Goal: Information Seeking & Learning: Learn about a topic

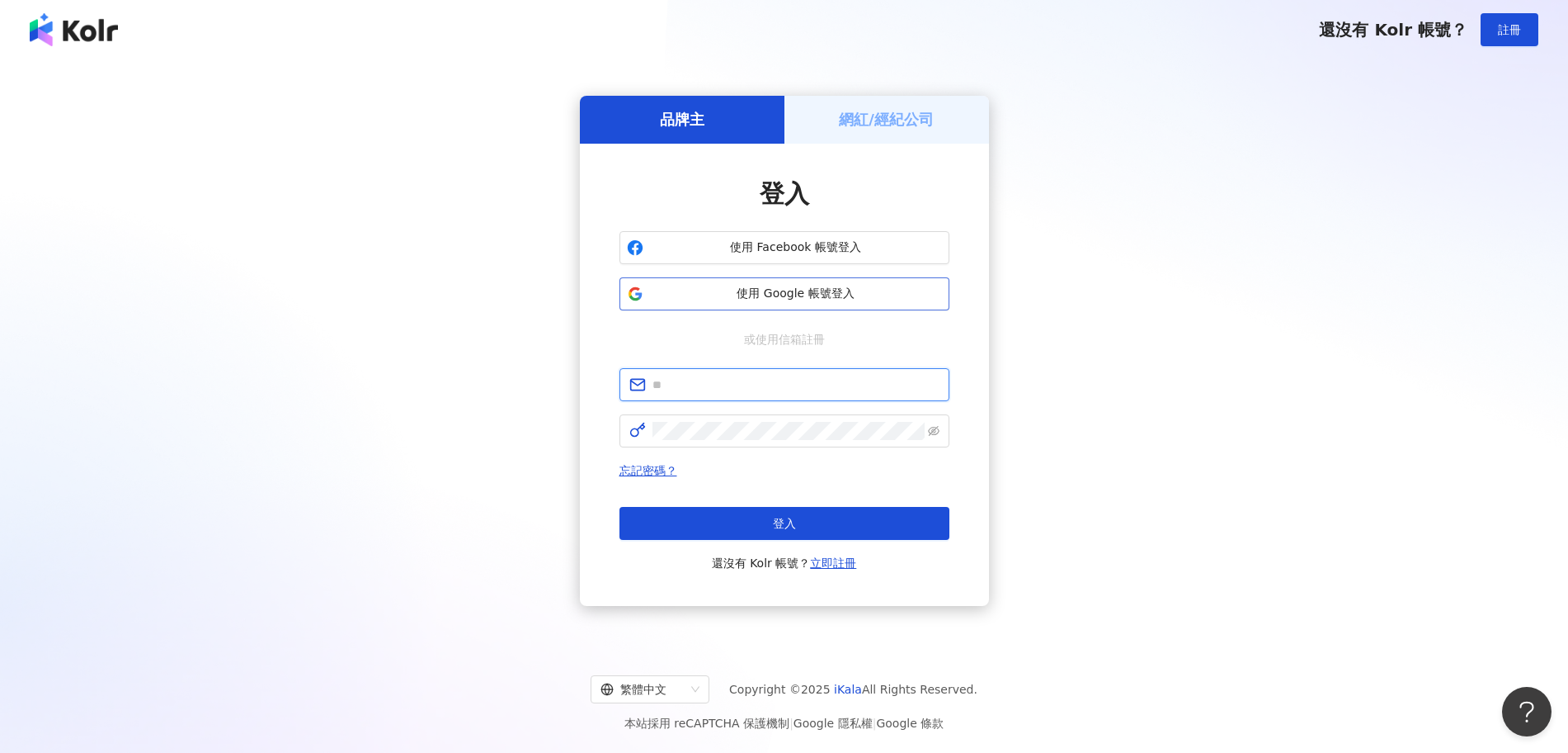
type input "**********"
click at [802, 301] on span "使用 Google 帳號登入" at bounding box center [796, 294] width 292 height 17
click at [791, 281] on button "使用 Google 帳號登入" at bounding box center [784, 294] width 330 height 33
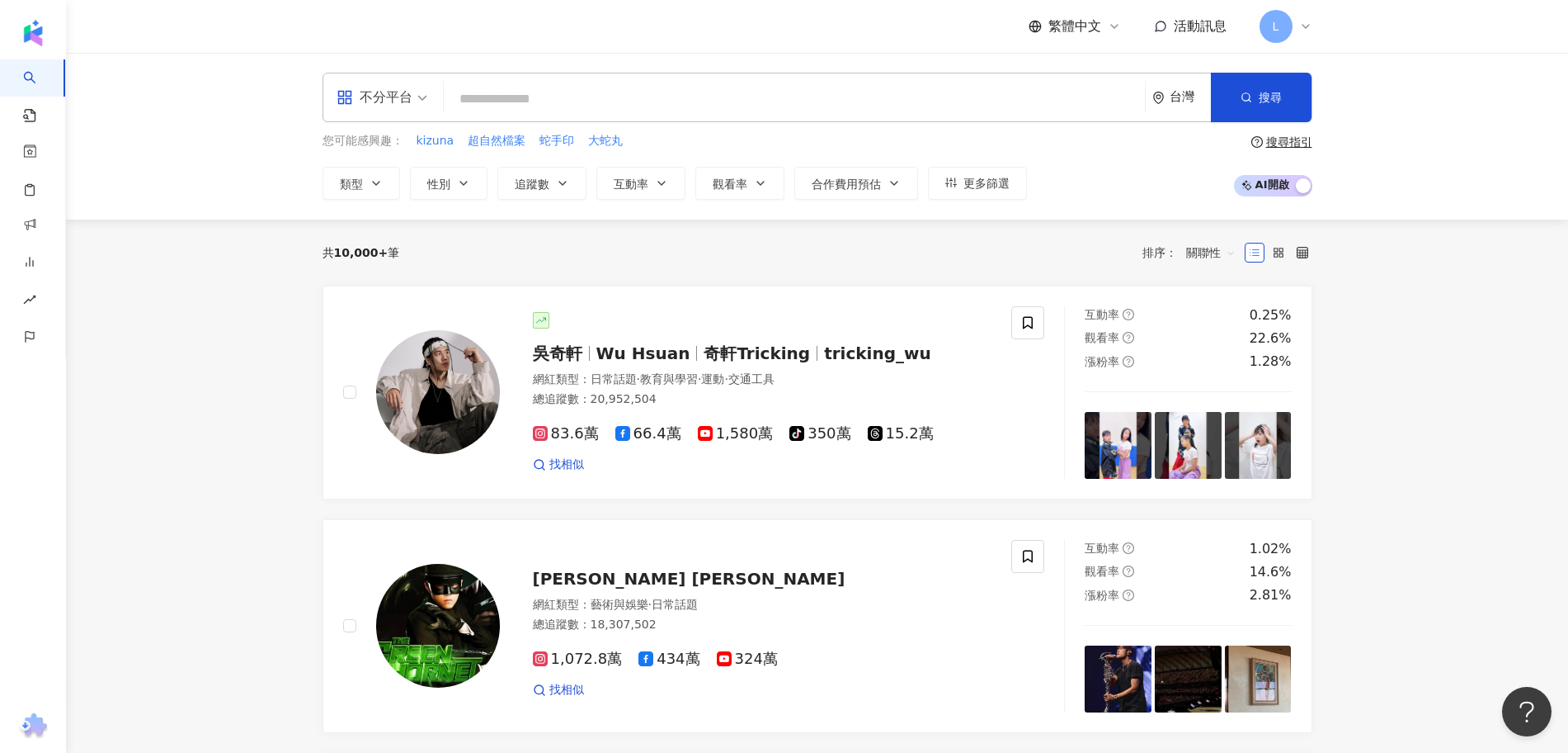
click at [566, 95] on input "search" at bounding box center [794, 99] width 688 height 31
click at [669, 94] on input "search" at bounding box center [794, 99] width 688 height 31
paste input "**********"
type input "**********"
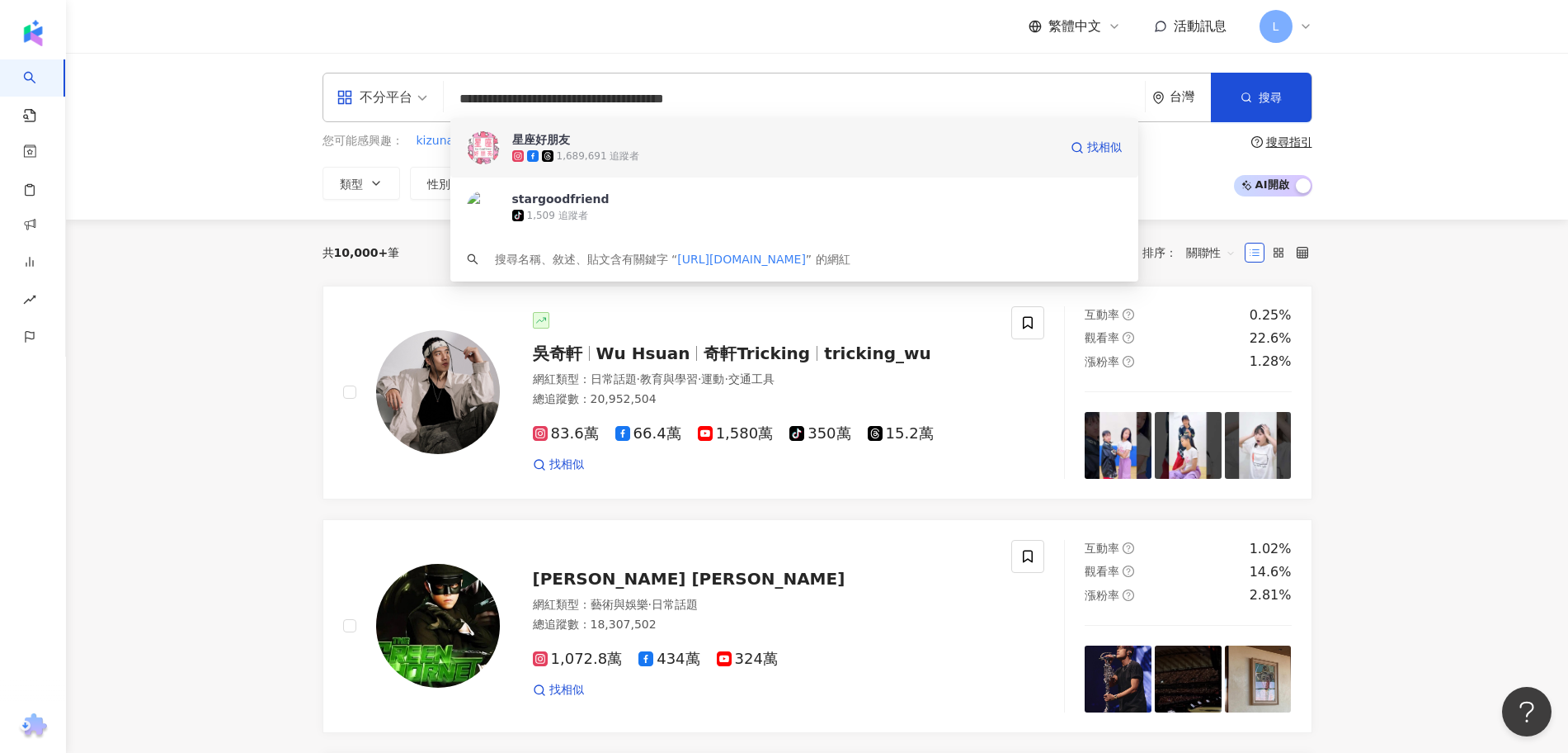
click at [745, 151] on div "1,689,691 追蹤者" at bounding box center [786, 156] width 546 height 17
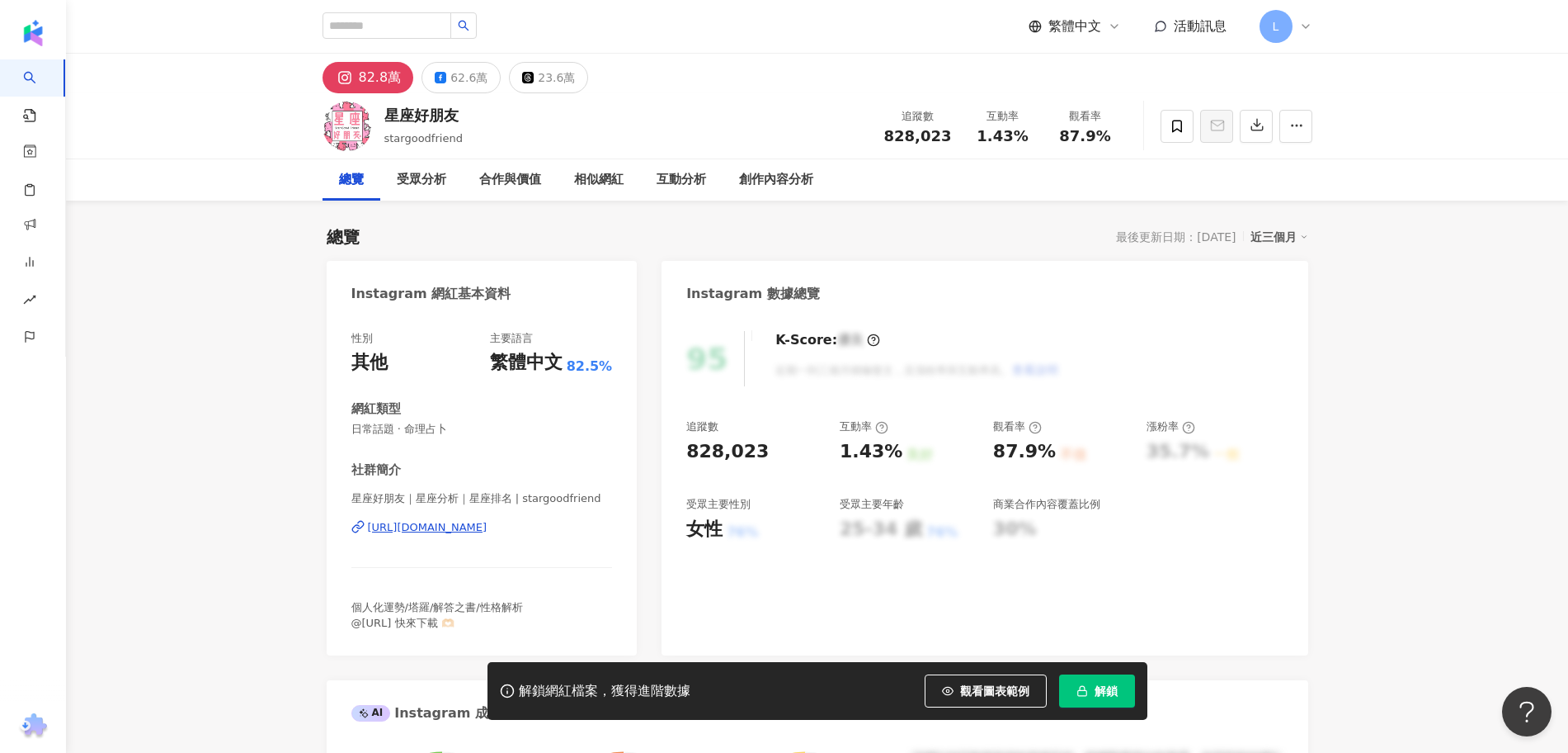
click at [1109, 694] on span "解鎖" at bounding box center [1106, 691] width 23 height 13
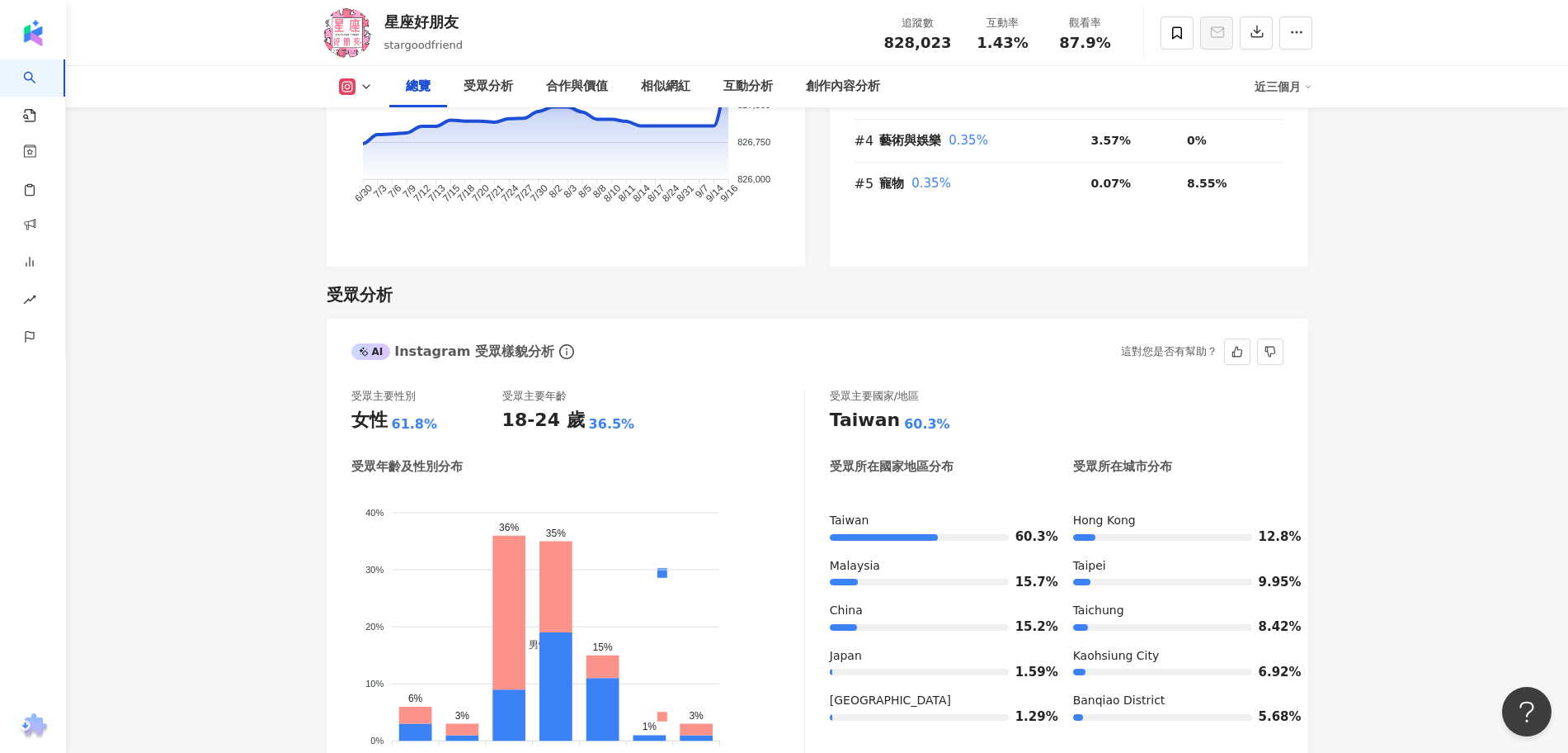
scroll to position [1135, 0]
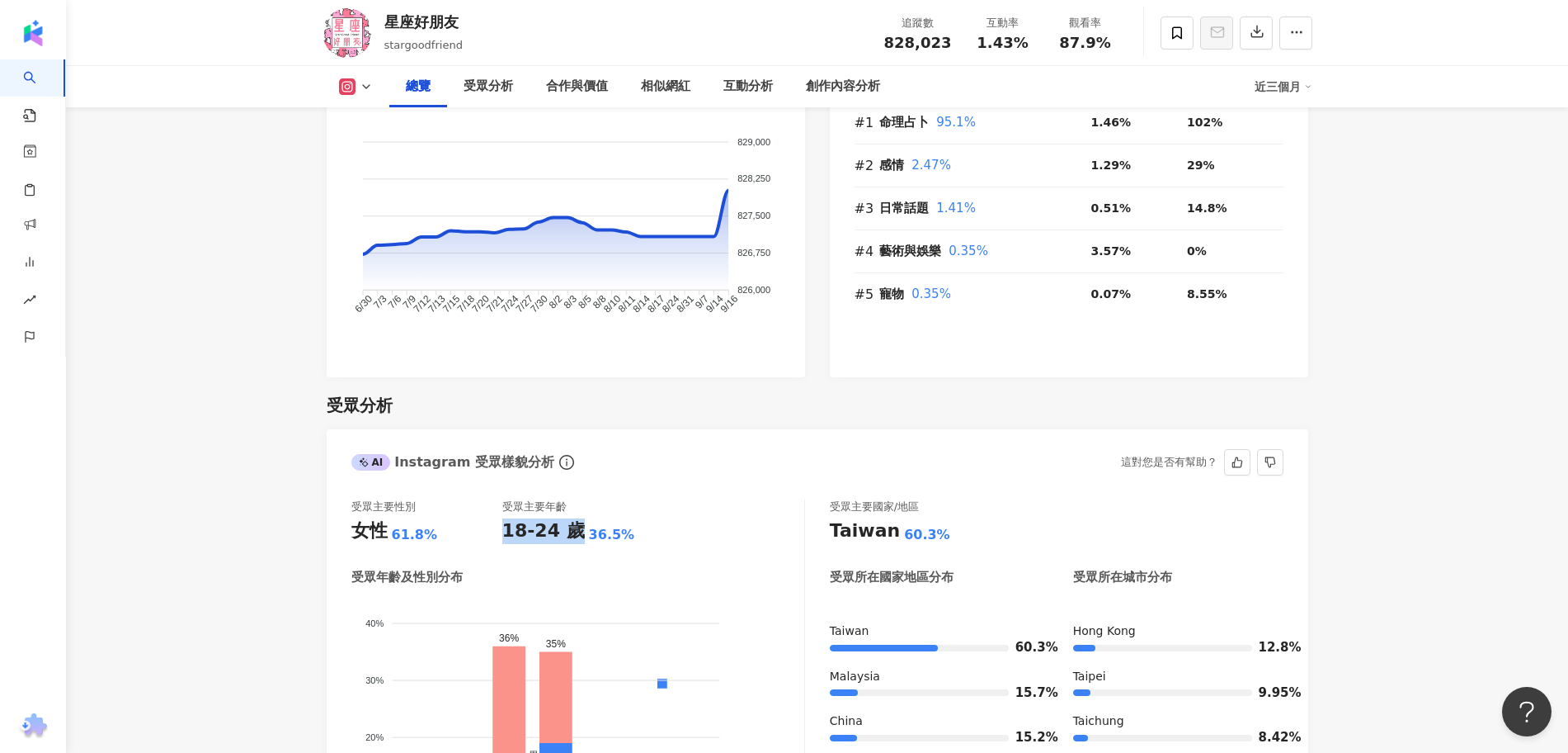
drag, startPoint x: 503, startPoint y: 513, endPoint x: 567, endPoint y: 505, distance: 64.5
click at [567, 519] on div "18-24 歲" at bounding box center [544, 531] width 83 height 26
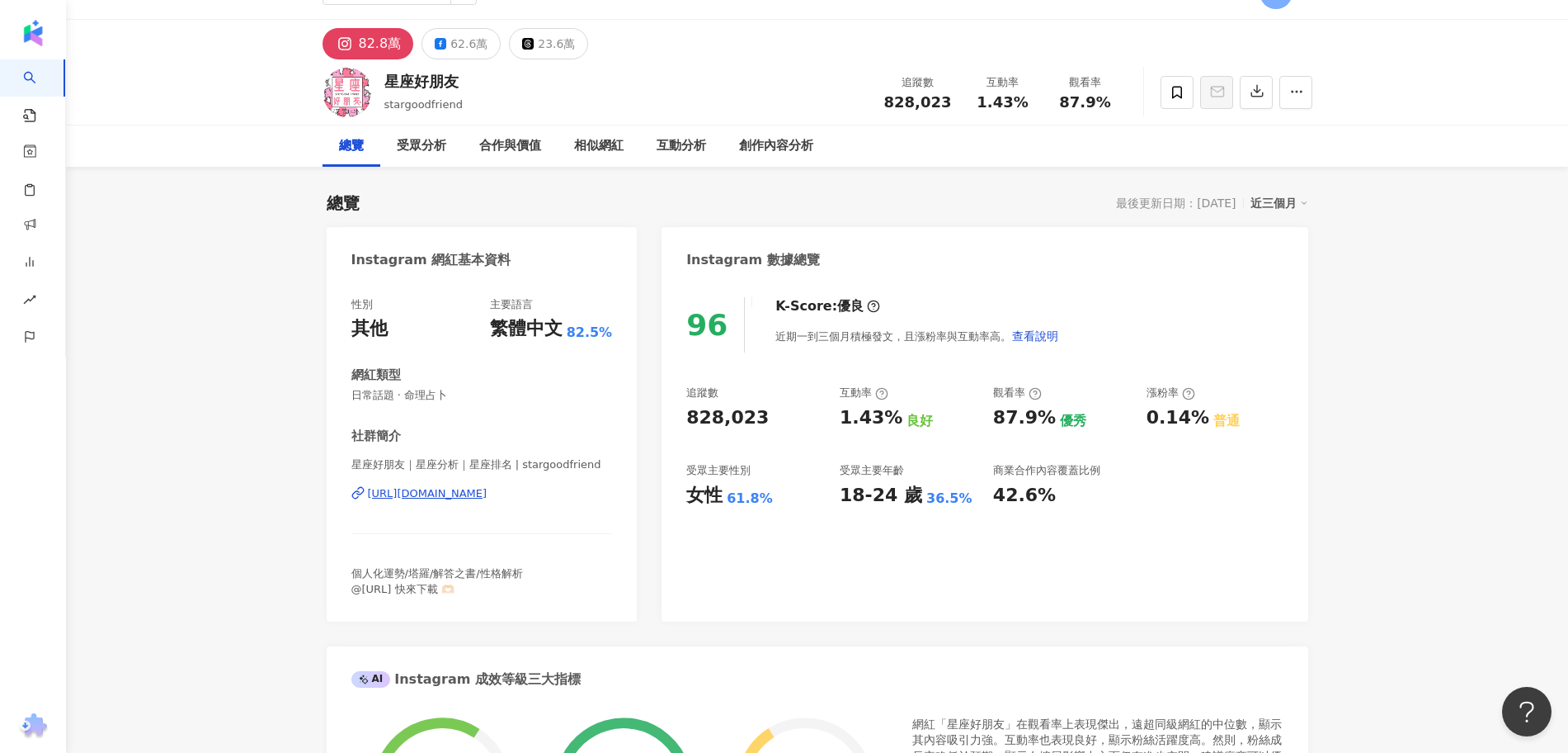
scroll to position [0, 0]
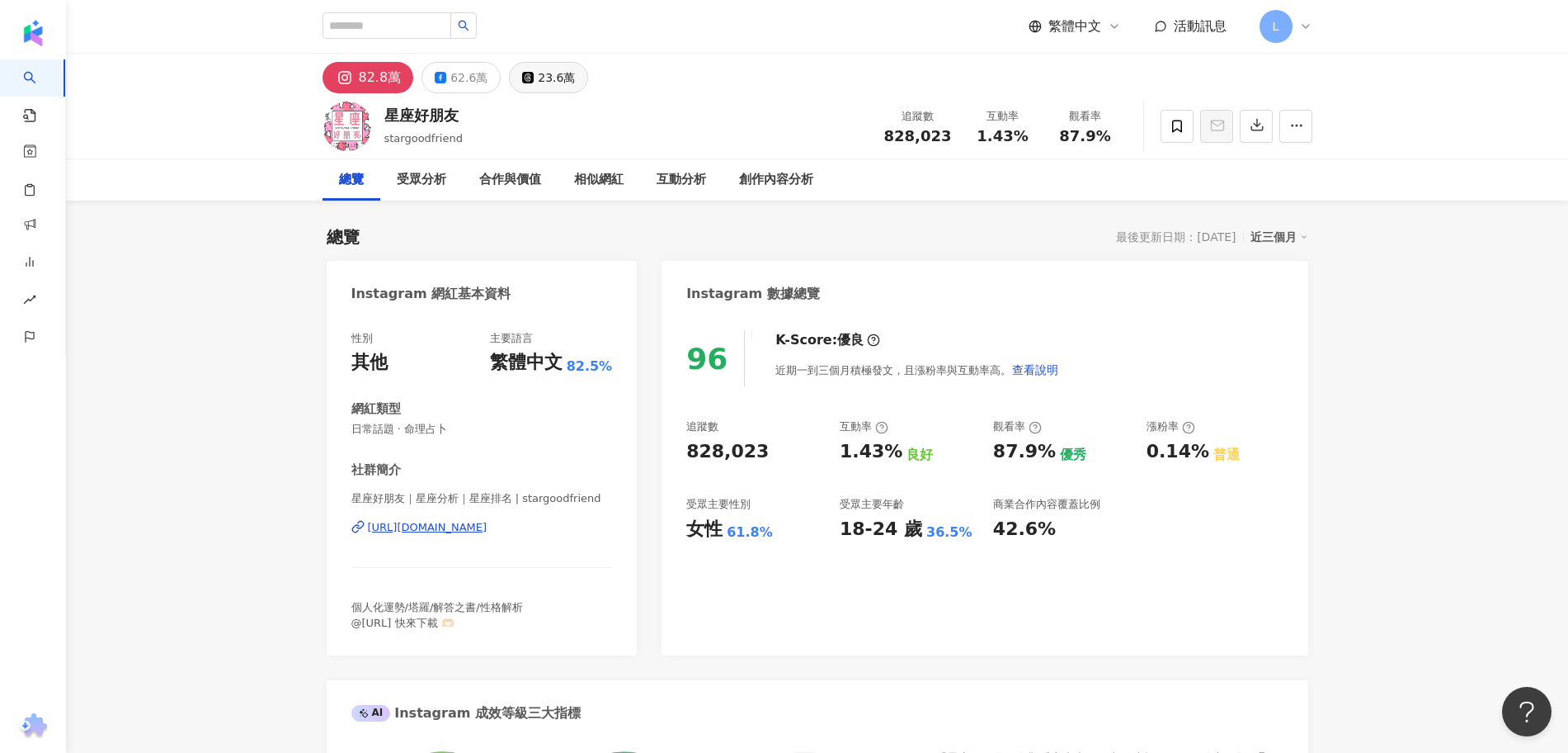
click at [569, 75] on button "23.6萬" at bounding box center [549, 78] width 79 height 31
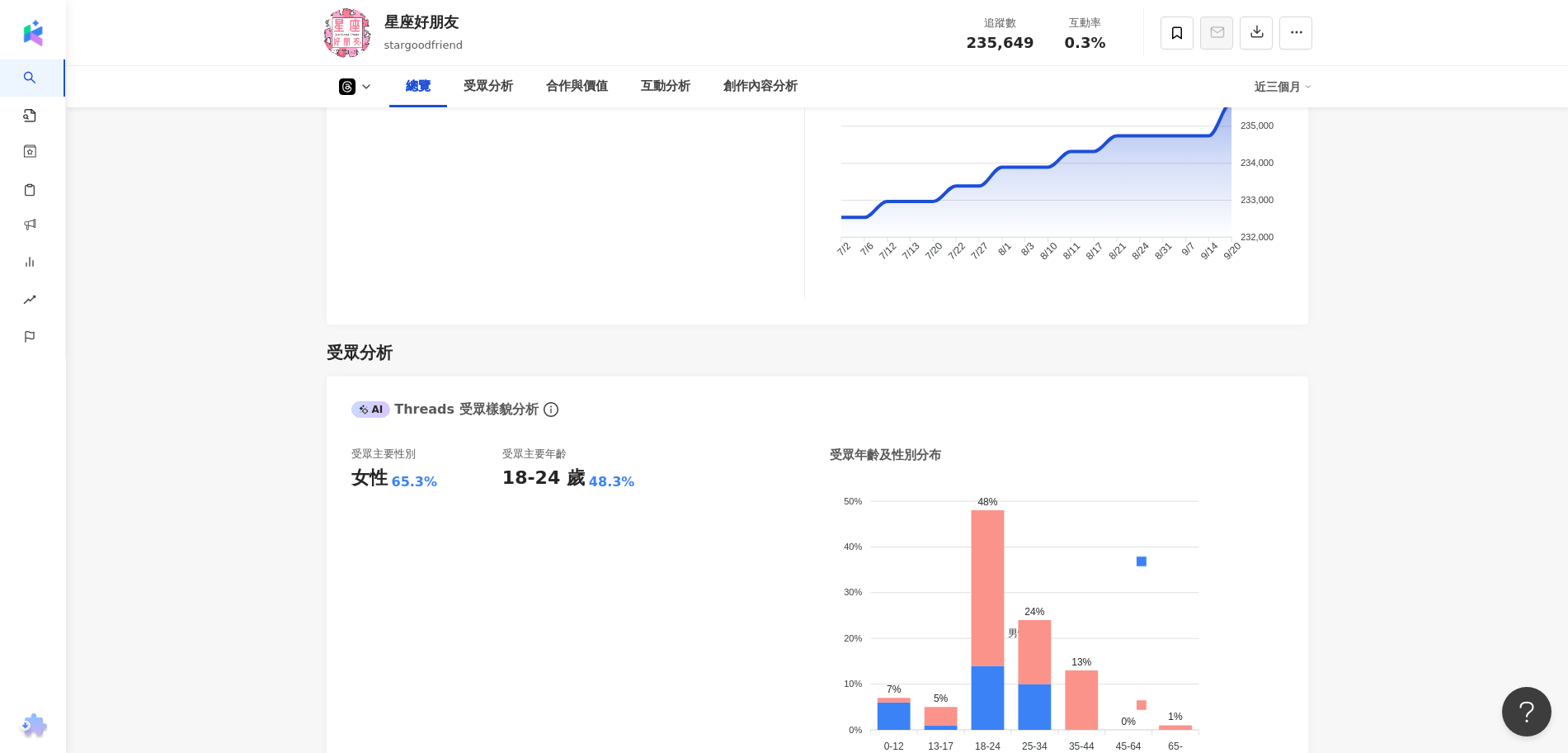
scroll to position [1238, 0]
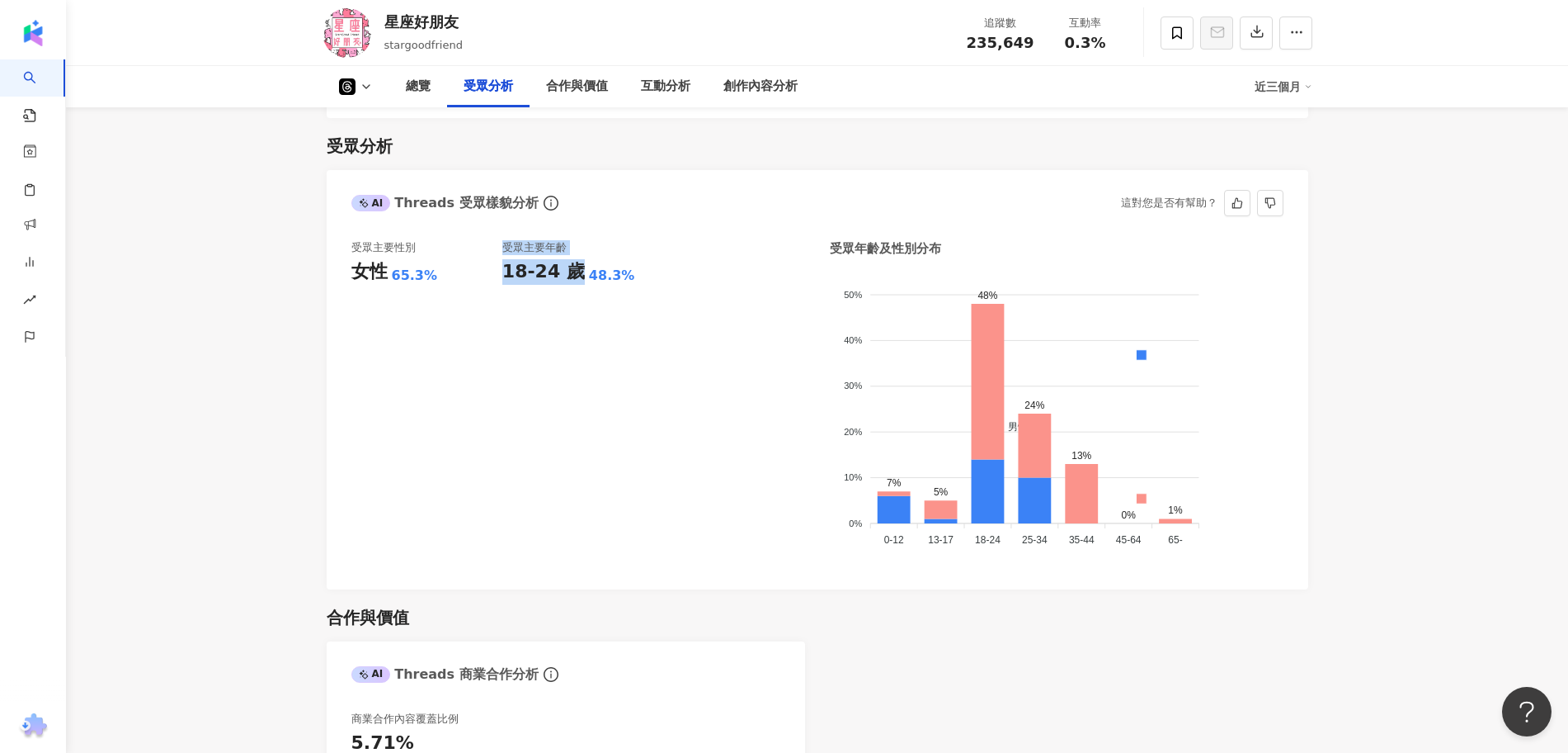
drag, startPoint x: 500, startPoint y: 270, endPoint x: 567, endPoint y: 272, distance: 67.0
click at [567, 272] on div "受眾主要性別 女性 65.3% 受眾主要年齡 18-24 歲 48.3%" at bounding box center [578, 403] width 454 height 325
click at [585, 263] on div "18-24 歲 48.3%" at bounding box center [578, 272] width 151 height 26
drag, startPoint x: 497, startPoint y: 277, endPoint x: 546, endPoint y: 266, distance: 50.2
click at [546, 266] on div "受眾主要性別 女性 65.3% 受眾主要年齡 18-24 歲 48.3%" at bounding box center [578, 403] width 454 height 325
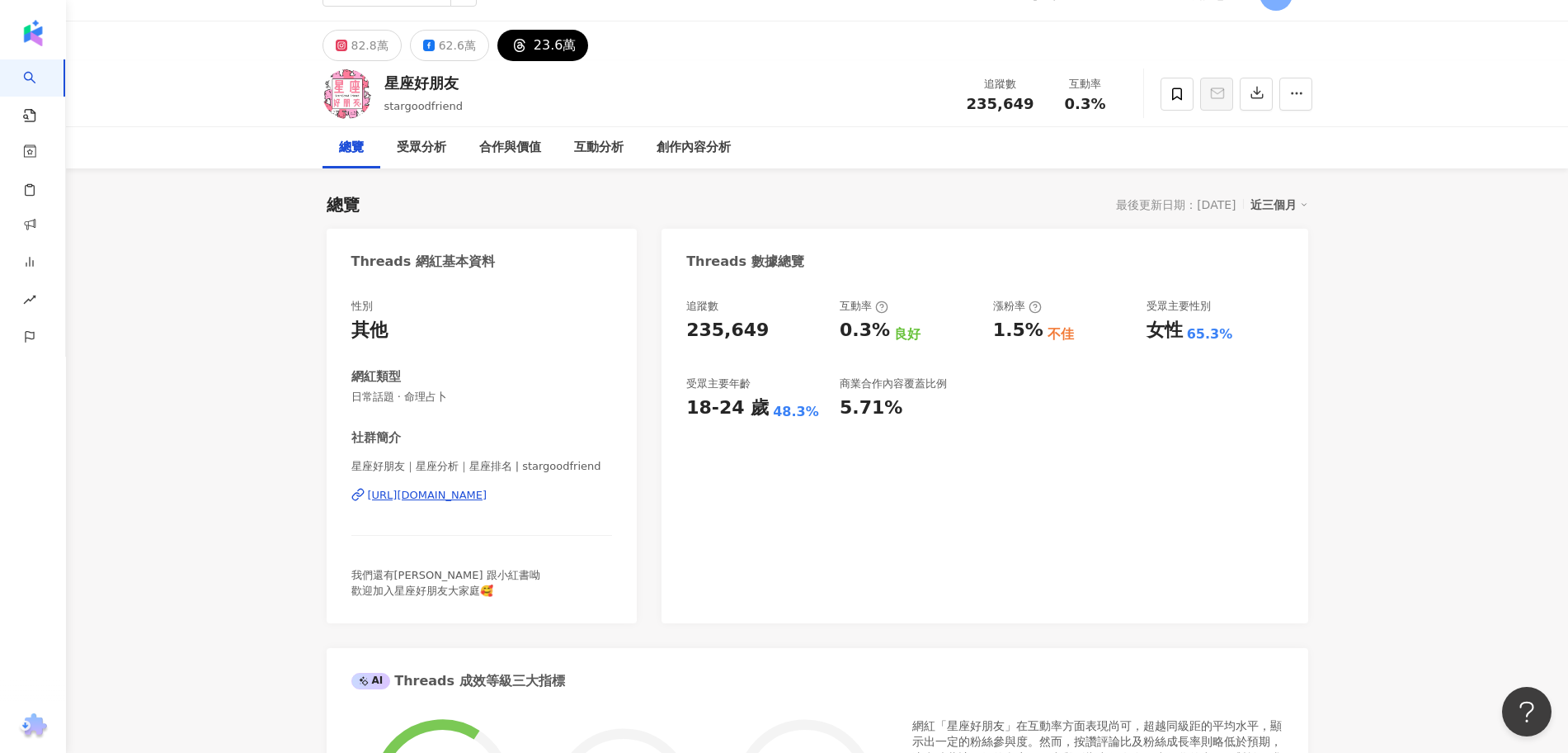
scroll to position [0, 0]
